Goal: Information Seeking & Learning: Learn about a topic

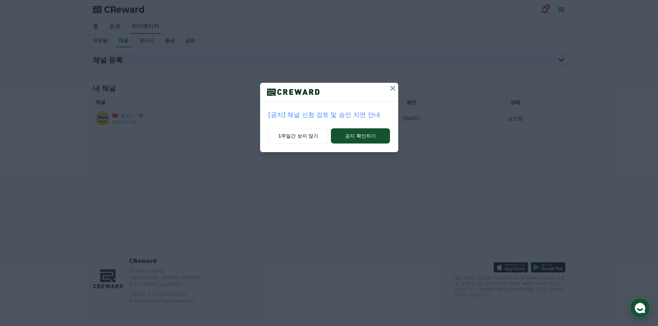
click at [390, 89] on icon at bounding box center [392, 88] width 8 height 8
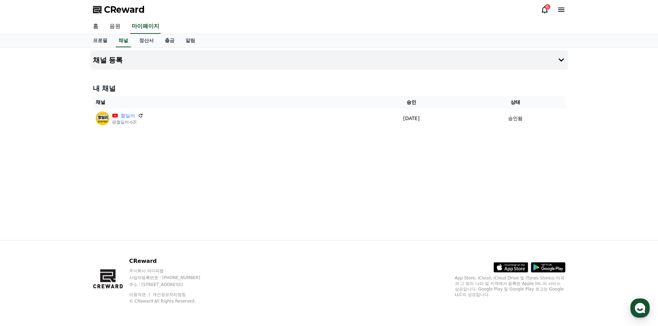
click at [119, 28] on link "음원" at bounding box center [115, 26] width 22 height 14
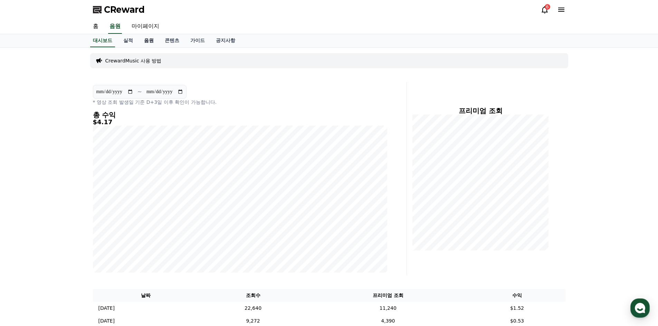
click at [147, 42] on link "음원" at bounding box center [148, 40] width 21 height 13
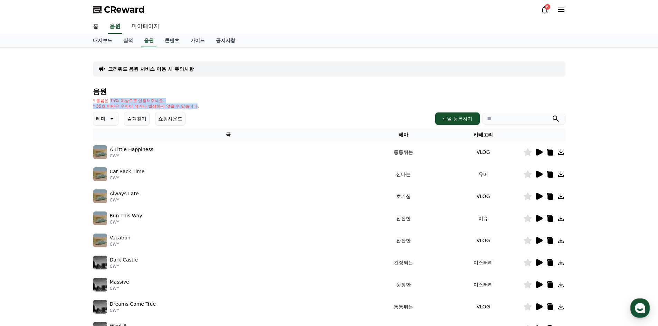
drag, startPoint x: 111, startPoint y: 101, endPoint x: 197, endPoint y: 109, distance: 86.6
click at [197, 109] on div "* 볼륨은 15% 이상으로 설정해주세요. * 35초 미만은 수익이 적거나 발생하지 않을 수 있습니다." at bounding box center [146, 103] width 106 height 11
click at [197, 109] on p "* 35초 미만은 수익이 적거나 발생하지 않을 수 있습니다." at bounding box center [146, 107] width 106 height 6
click at [105, 119] on p "테마" at bounding box center [101, 119] width 10 height 10
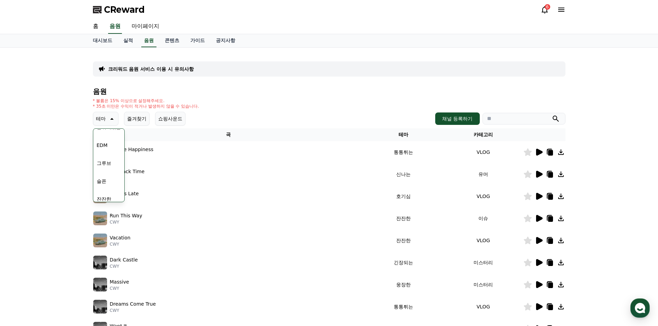
scroll to position [242, 0]
click at [108, 167] on button "잔잔한" at bounding box center [104, 164] width 20 height 15
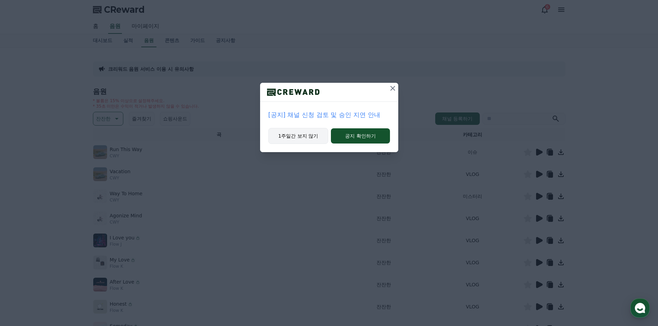
click at [305, 137] on button "1주일간 보지 않기" at bounding box center [298, 136] width 60 height 16
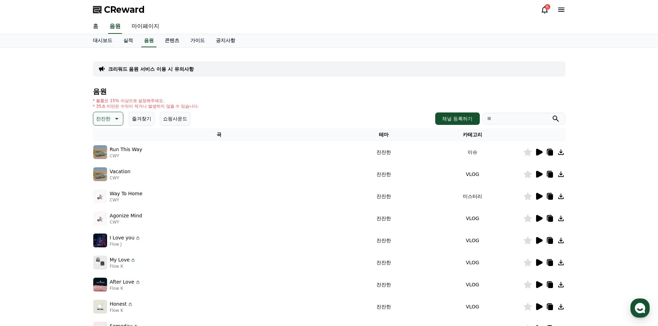
click at [536, 151] on icon at bounding box center [539, 152] width 7 height 7
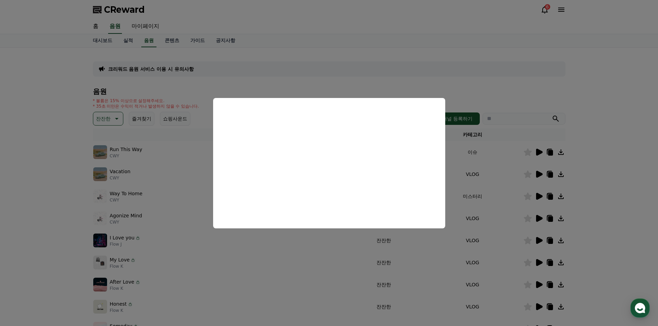
click at [481, 156] on button "close modal" at bounding box center [329, 163] width 658 height 326
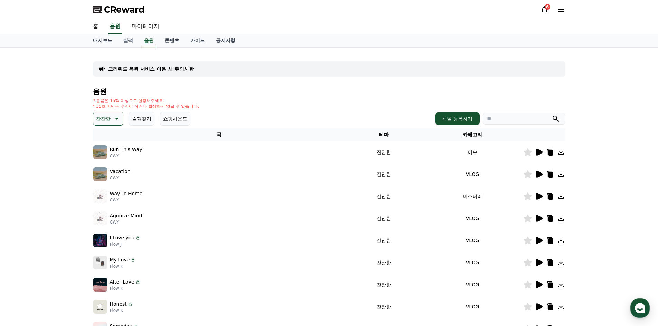
click at [539, 172] on icon at bounding box center [538, 174] width 8 height 8
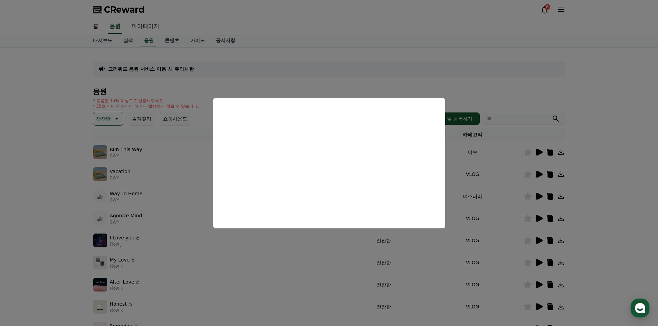
click at [487, 204] on button "close modal" at bounding box center [329, 163] width 658 height 326
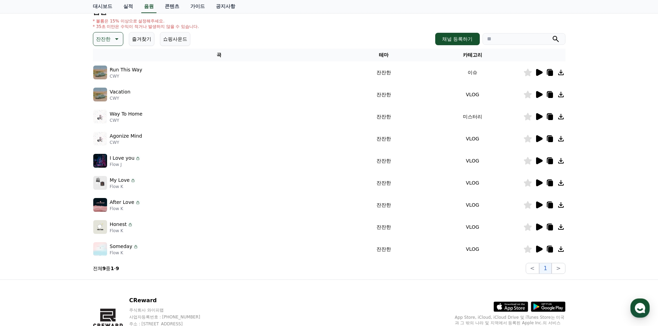
scroll to position [69, 0]
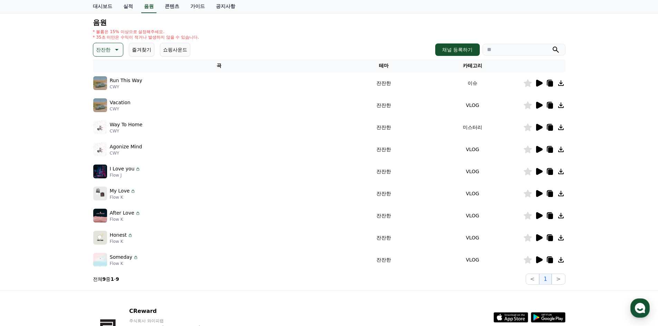
click at [537, 260] on icon at bounding box center [539, 259] width 7 height 7
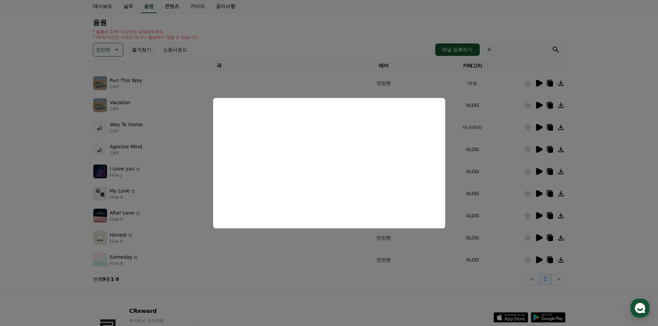
click at [488, 217] on button "close modal" at bounding box center [329, 163] width 658 height 326
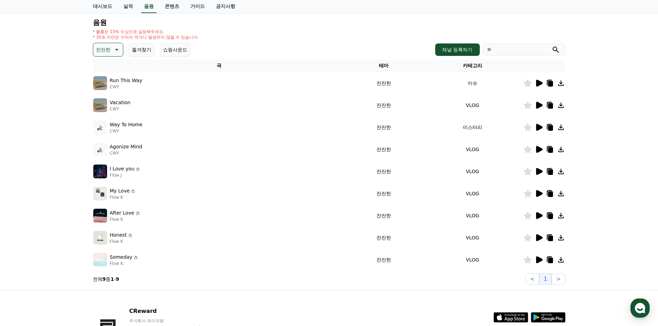
click at [549, 262] on icon at bounding box center [549, 261] width 5 height 6
click at [112, 50] on icon at bounding box center [116, 50] width 8 height 8
click at [137, 50] on button "즐겨찾기" at bounding box center [142, 50] width 26 height 14
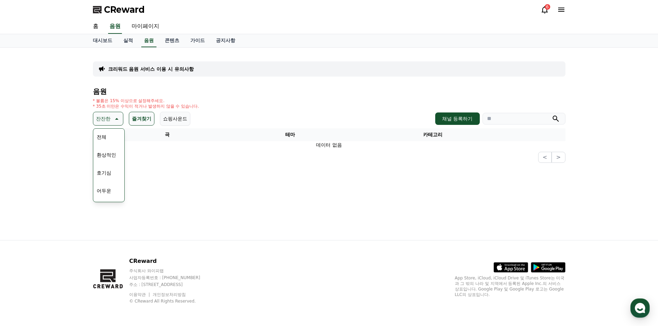
click at [103, 118] on p "잔잔한" at bounding box center [103, 119] width 14 height 10
click at [111, 123] on button "잔잔한" at bounding box center [108, 119] width 30 height 14
click at [111, 142] on div "전체 환상적인 호기심 어두운 밝은 통통튀는 신나는 반전 웅장한 드라마틱 즐거움 분위기있는 EDM 그루브 슬픈 잔잔한 귀여운 감동적인 긴장되는 …" at bounding box center [109, 307] width 30 height 356
click at [103, 136] on button "전체" at bounding box center [101, 136] width 15 height 15
click at [103, 123] on p "테마" at bounding box center [101, 119] width 10 height 10
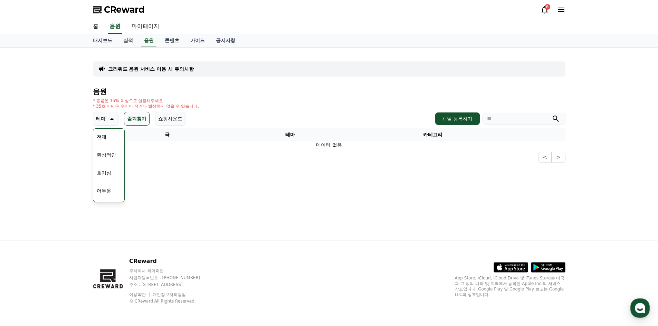
click at [108, 137] on div "전체 환상적인 호기심 어두운 밝은 통통튀는 신나는 반전 웅장한 드라마틱 즐거움 분위기있는 EDM 그루브 슬픈 잔잔한 귀여운 감동적인 긴장되는 …" at bounding box center [109, 307] width 30 height 356
click at [130, 113] on button "즐겨찾기" at bounding box center [137, 119] width 26 height 14
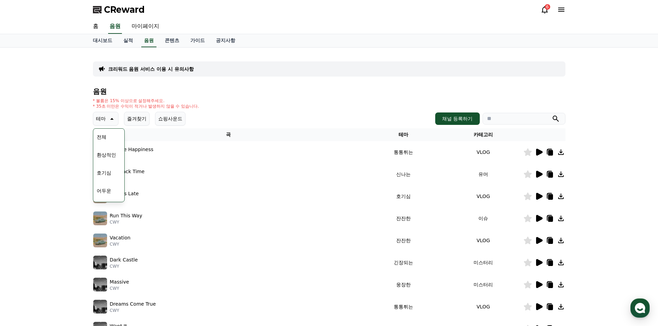
click at [228, 107] on div "* 볼륨은 15% 이상으로 설정해주세요. * 35초 미만은 수익이 적거나 발생하지 않을 수 있습니다." at bounding box center [329, 103] width 472 height 11
click at [223, 121] on div "테마 테마 전체 환상적인 호기심 어두운 밝은 통통튀는 신나는 반전 웅장한 드라마틱 즐거움 분위기있는 EDM 그루브 슬픈 잔잔한 귀여운 감동적인…" at bounding box center [329, 119] width 472 height 14
drag, startPoint x: 42, startPoint y: 200, endPoint x: 59, endPoint y: 185, distance: 22.2
click at [44, 200] on div "크리워드 음원 서비스 이용 시 유의사항 음원 * 볼륨은 15% 이상으로 설정해주세요. * 35초 미만은 수익이 적거나 발생하지 않을 수 있습니…" at bounding box center [329, 215] width 658 height 334
click at [111, 136] on div "전체 환상적인 호기심 어두운 밝은 통통튀는 신나는 반전 웅장한 드라마틱 즐거움 분위기있는 EDM 그루브 슬픈 잔잔한 귀여운 감동적인 긴장되는 …" at bounding box center [109, 307] width 30 height 356
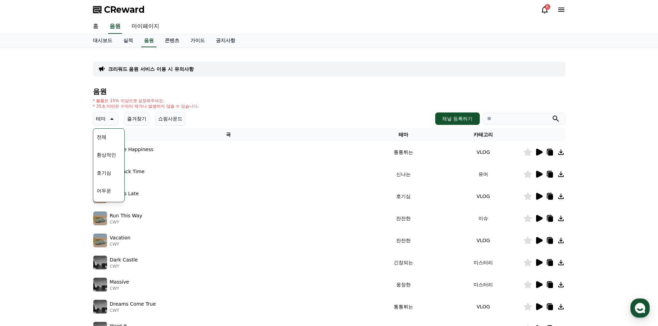
click at [101, 136] on button "전체" at bounding box center [101, 136] width 15 height 15
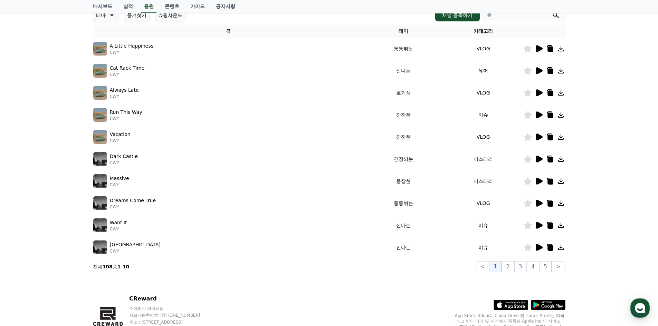
scroll to position [69, 0]
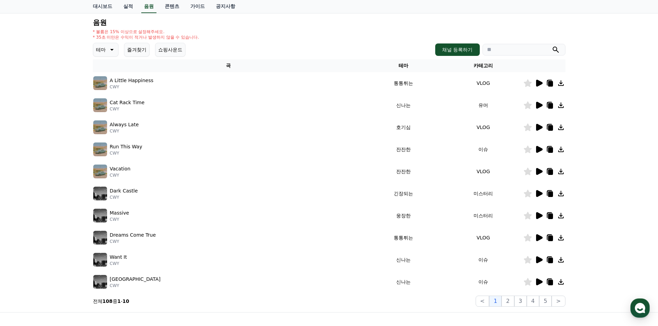
click at [535, 105] on icon at bounding box center [538, 105] width 8 height 8
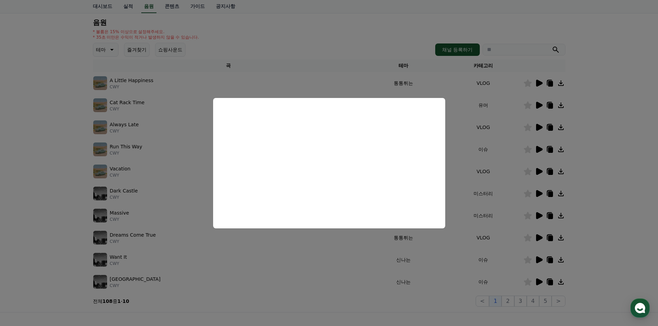
click at [474, 108] on button "close modal" at bounding box center [329, 163] width 658 height 326
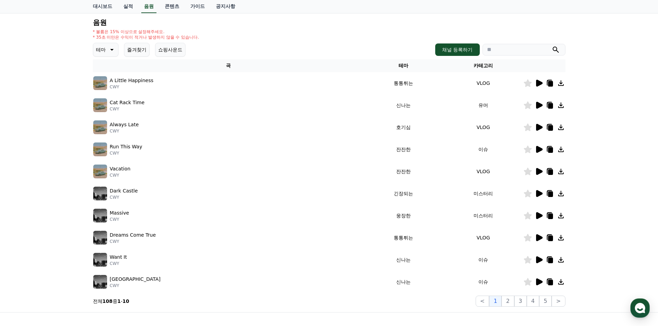
click at [538, 104] on icon at bounding box center [539, 105] width 7 height 7
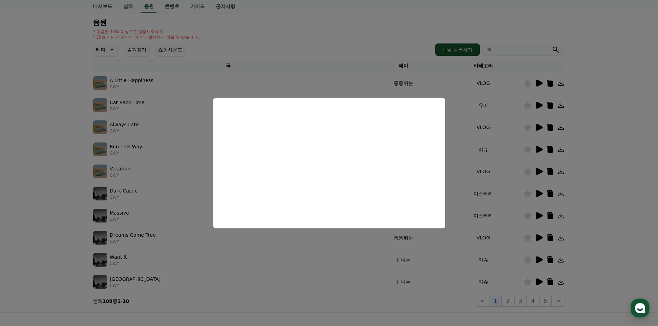
click at [495, 172] on button "close modal" at bounding box center [329, 163] width 658 height 326
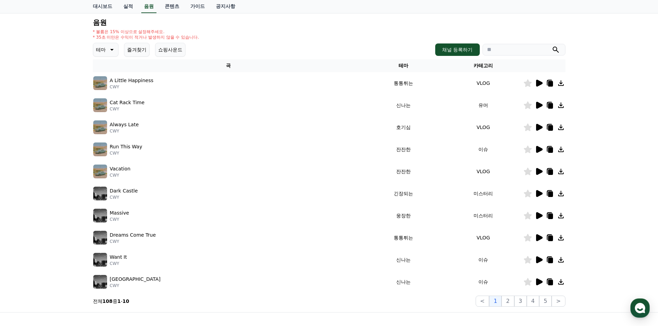
click at [546, 103] on icon at bounding box center [549, 105] width 6 height 6
click at [105, 47] on p "테마" at bounding box center [101, 50] width 10 height 10
click at [113, 109] on button "긴장되는" at bounding box center [106, 106] width 25 height 15
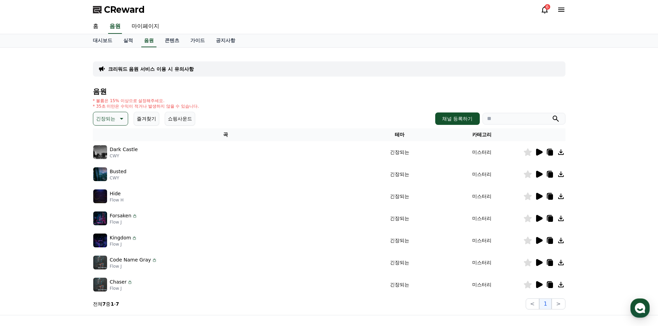
click at [540, 154] on icon at bounding box center [539, 152] width 7 height 7
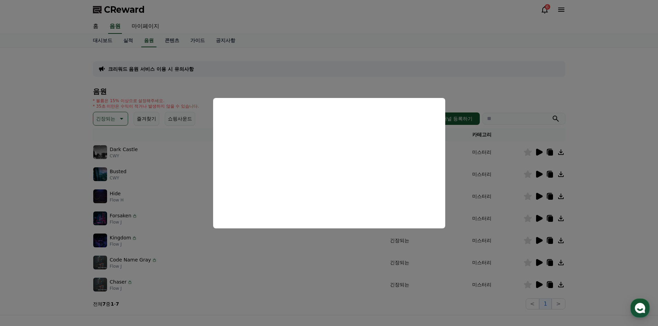
click at [512, 127] on button "close modal" at bounding box center [329, 163] width 658 height 326
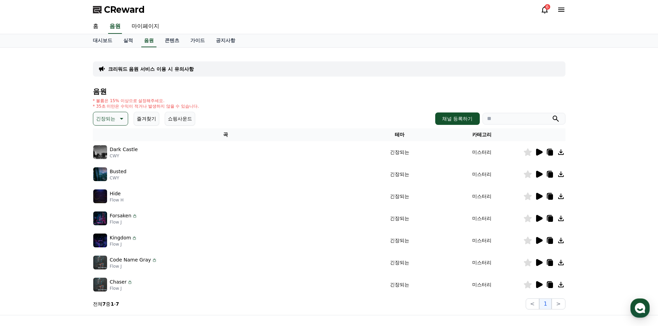
click at [548, 152] on icon at bounding box center [549, 153] width 5 height 6
